Goal: Information Seeking & Learning: Understand process/instructions

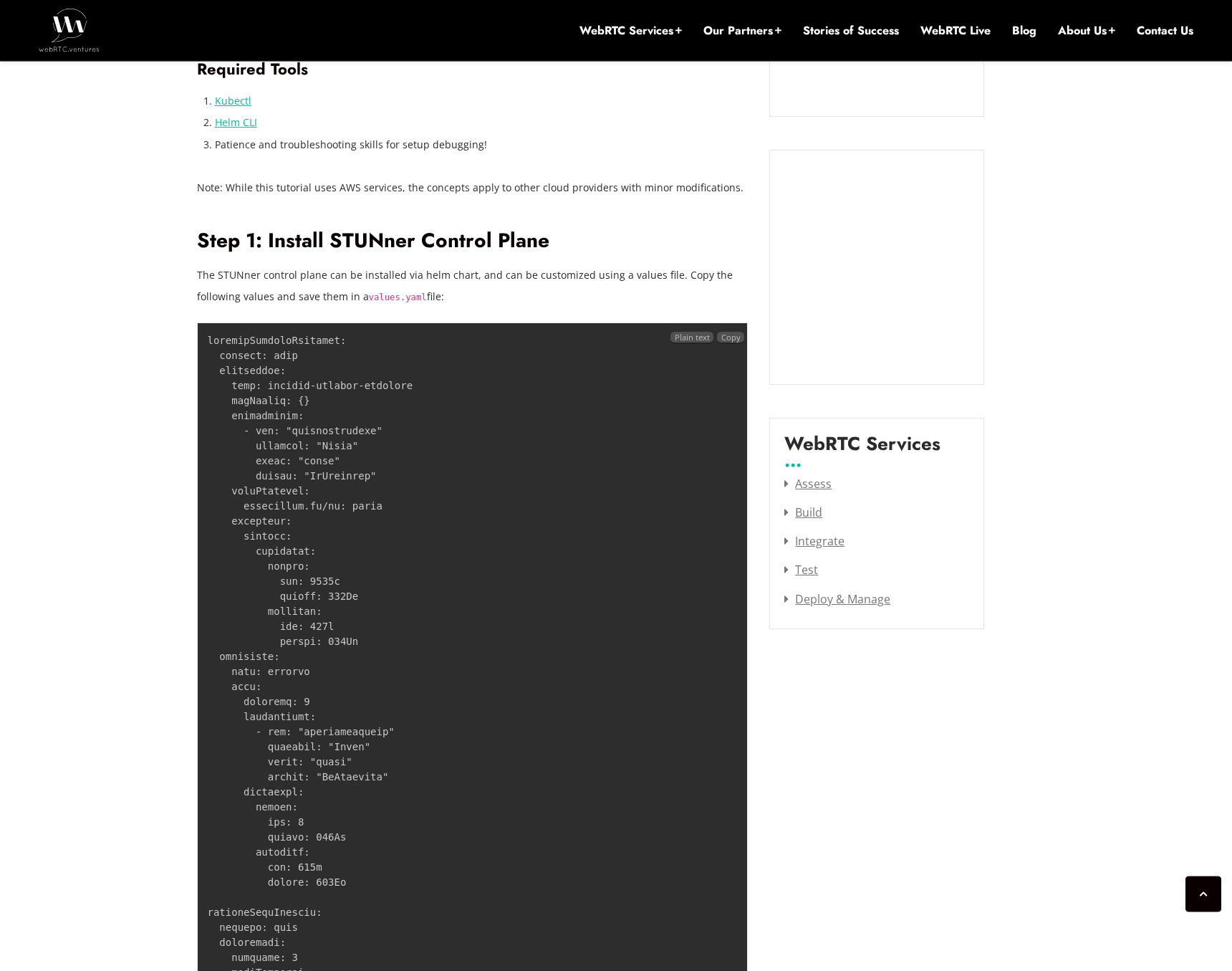
scroll to position [1912, 0]
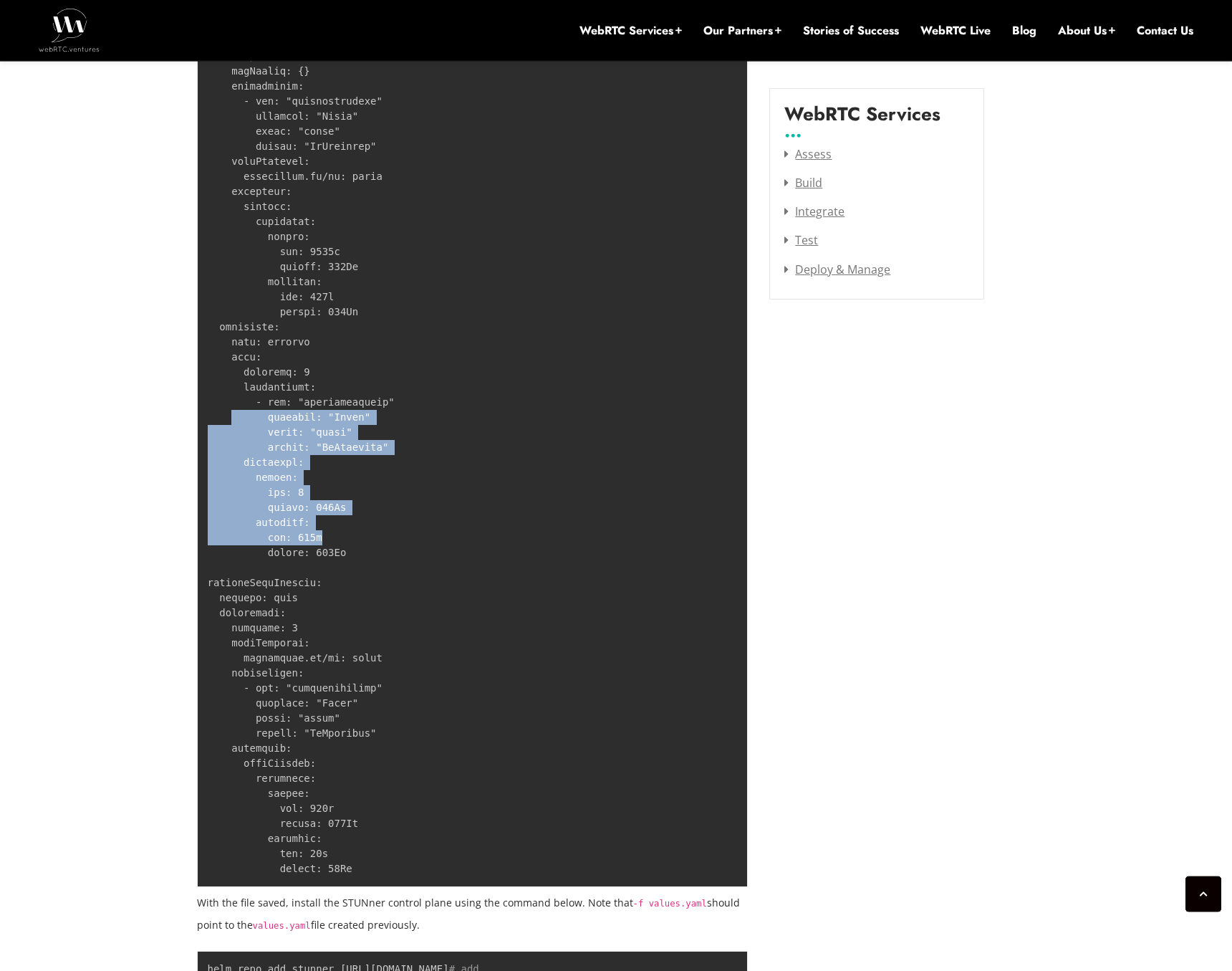
drag, startPoint x: 228, startPoint y: 415, endPoint x: 501, endPoint y: 555, distance: 306.8
click at [492, 554] on pre at bounding box center [473, 439] width 552 height 894
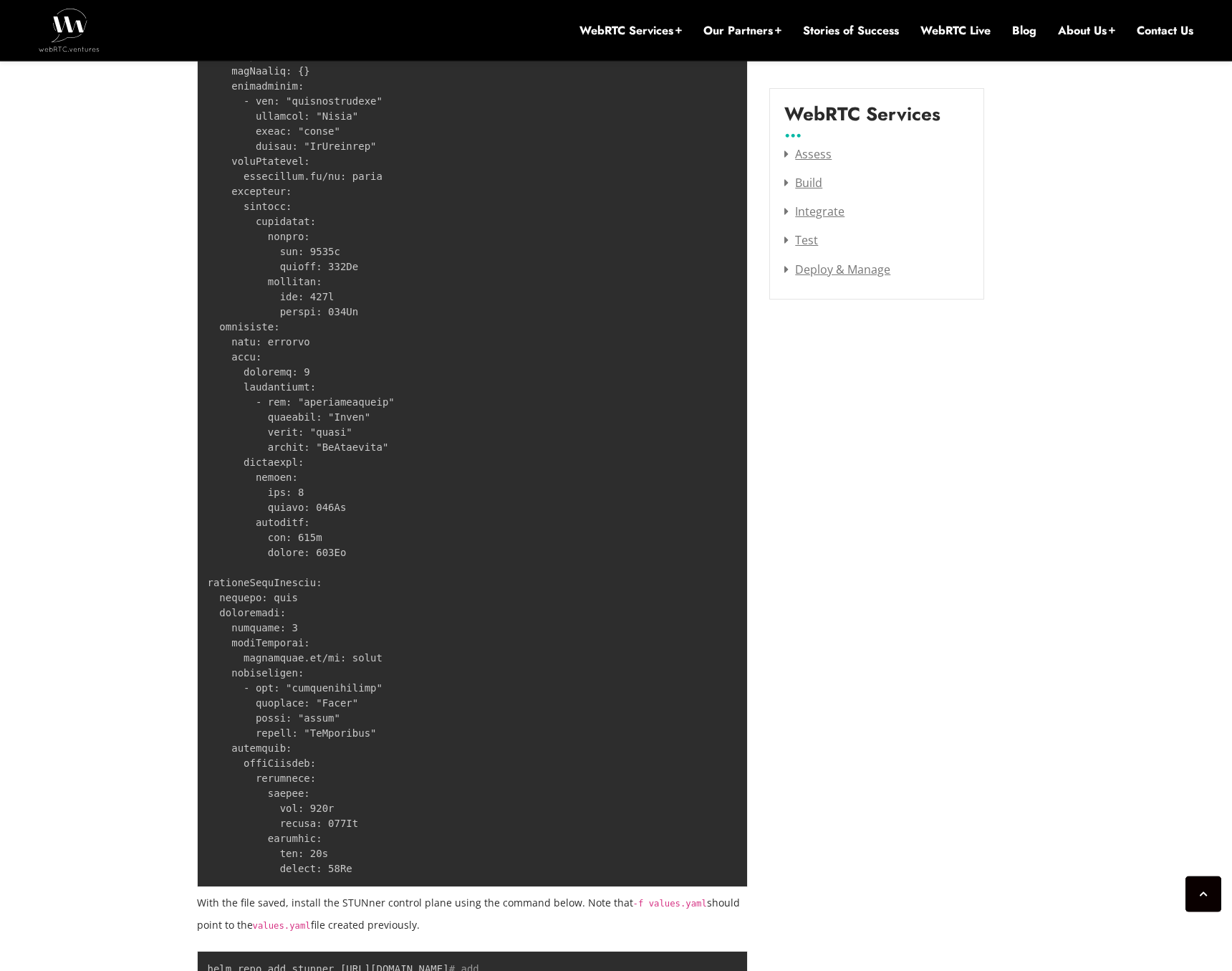
click at [514, 555] on pre at bounding box center [473, 439] width 552 height 894
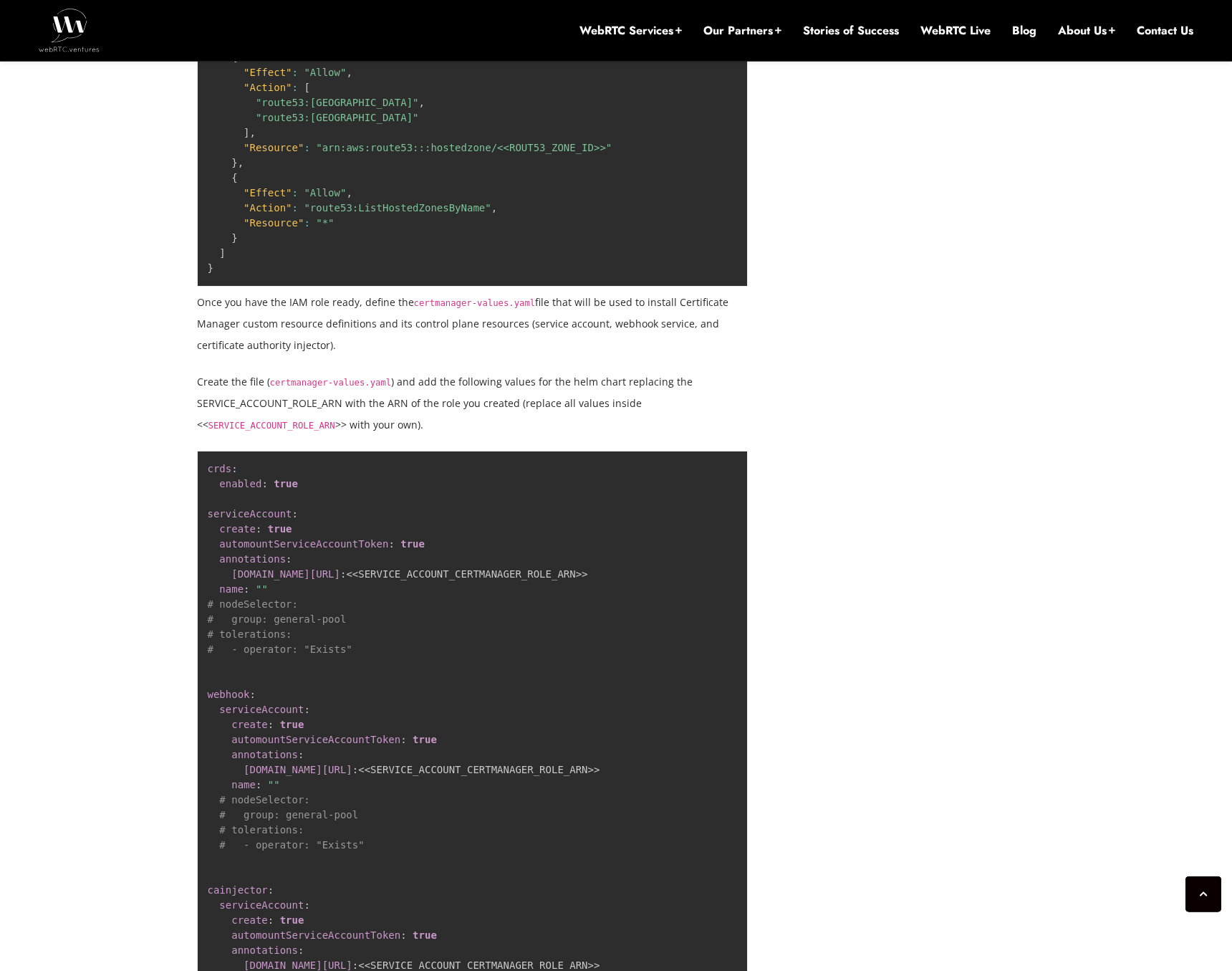
scroll to position [4570, 0]
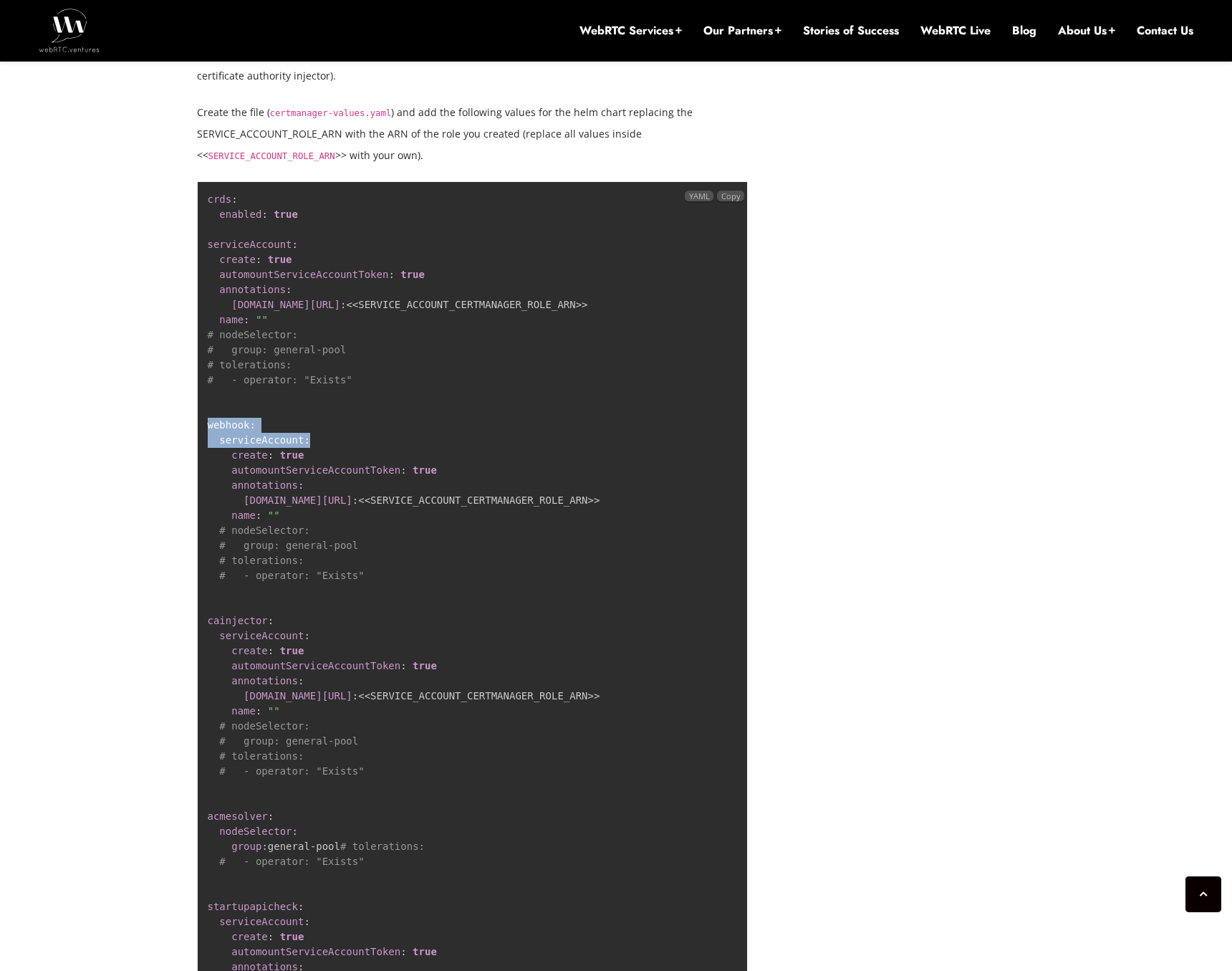
drag, startPoint x: 203, startPoint y: 466, endPoint x: 447, endPoint y: 481, distance: 244.5
click at [435, 480] on pre "crds : enabled : true serviceAccount : create : true automountServiceAccountTok…" at bounding box center [473, 636] width 552 height 909
click at [462, 491] on pre "crds : enabled : true serviceAccount : create : true automountServiceAccountTok…" at bounding box center [473, 636] width 552 height 909
drag, startPoint x: 240, startPoint y: 546, endPoint x: 639, endPoint y: 533, distance: 399.2
click at [494, 537] on pre "crds : enabled : true serviceAccount : create : true automountServiceAccountTok…" at bounding box center [473, 636] width 552 height 909
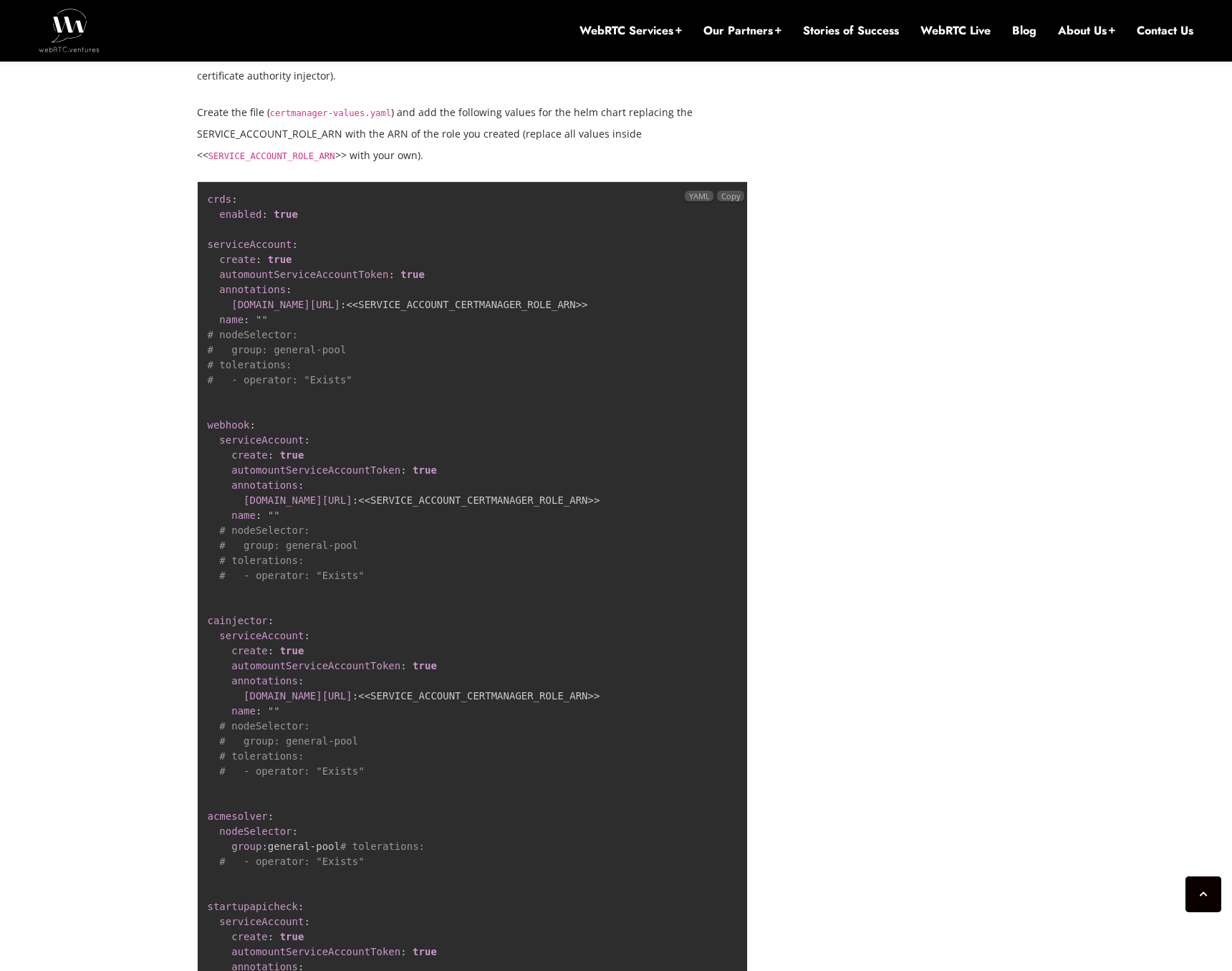
click at [642, 533] on pre "crds : enabled : true serviceAccount : create : true automountServiceAccountTok…" at bounding box center [473, 636] width 552 height 909
drag, startPoint x: 691, startPoint y: 559, endPoint x: 218, endPoint y: 546, distance: 473.2
click at [218, 546] on pre "crds : enabled : true serviceAccount : create : true automountServiceAccountTok…" at bounding box center [473, 636] width 552 height 909
click at [352, 554] on pre "crds : enabled : true serviceAccount : create : true automountServiceAccountTok…" at bounding box center [473, 636] width 552 height 909
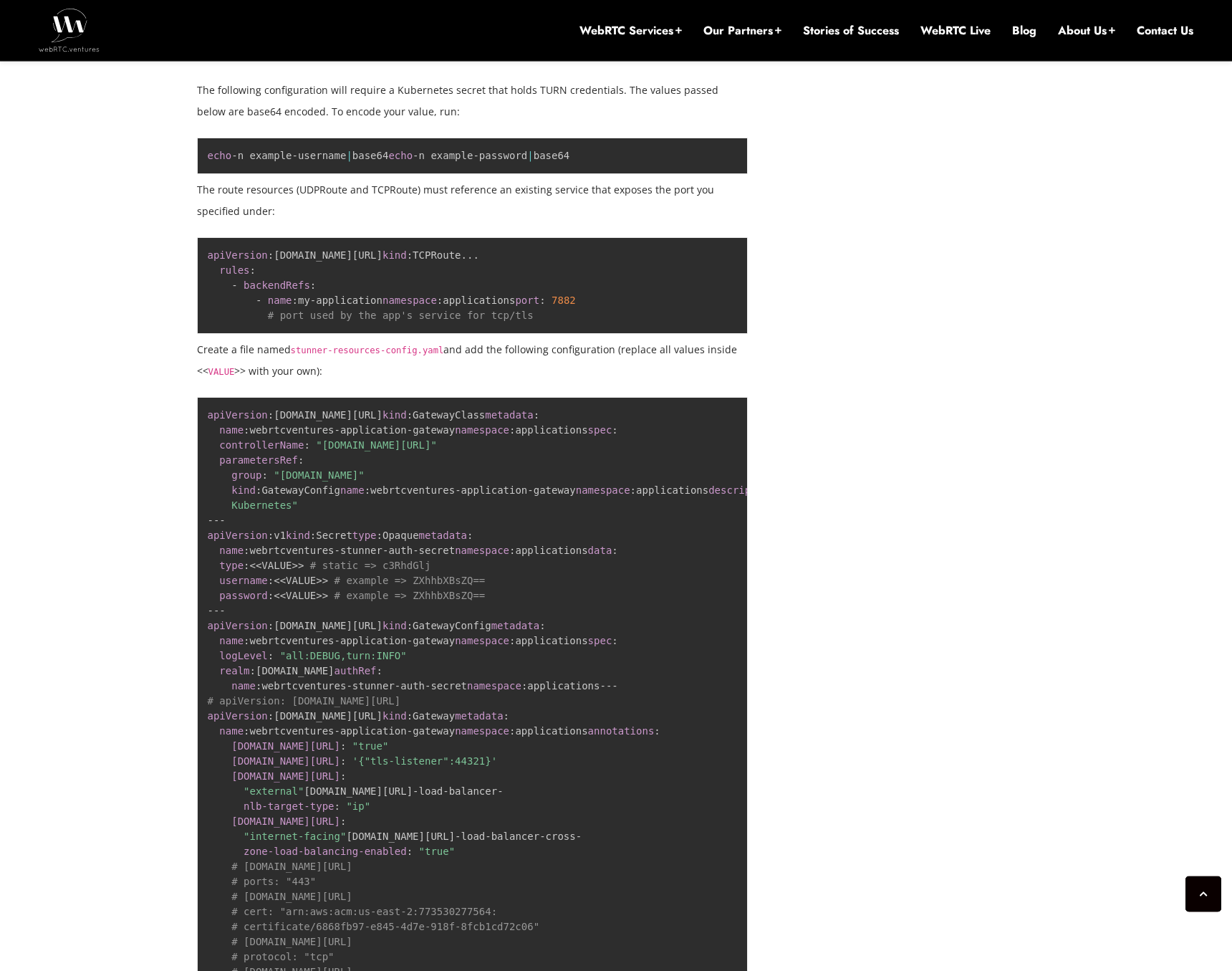
scroll to position [6581, 0]
drag, startPoint x: 484, startPoint y: 336, endPoint x: 473, endPoint y: 341, distance: 12.1
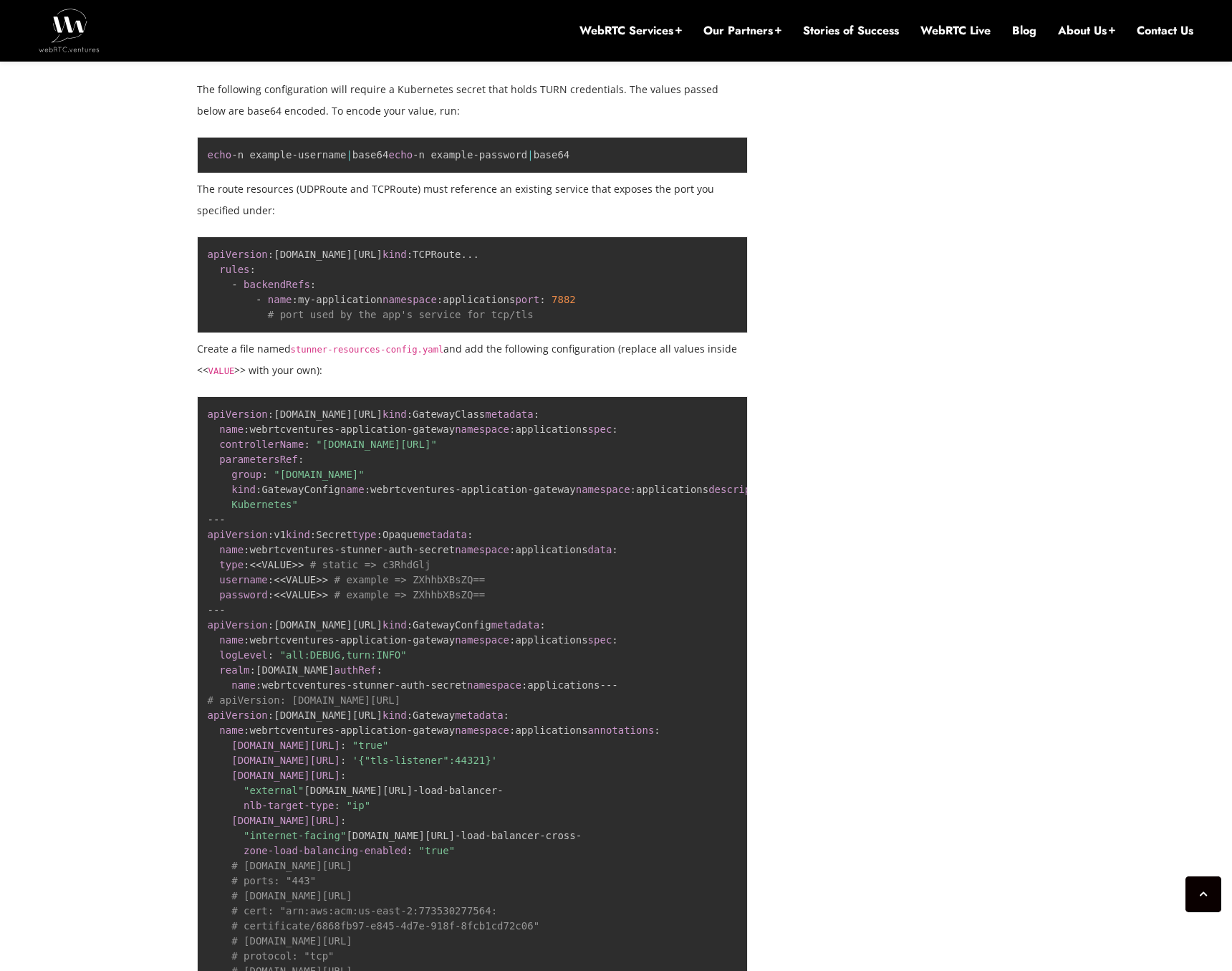
drag, startPoint x: 391, startPoint y: 333, endPoint x: 398, endPoint y: 336, distance: 7.6
